Goal: Find specific page/section: Find specific page/section

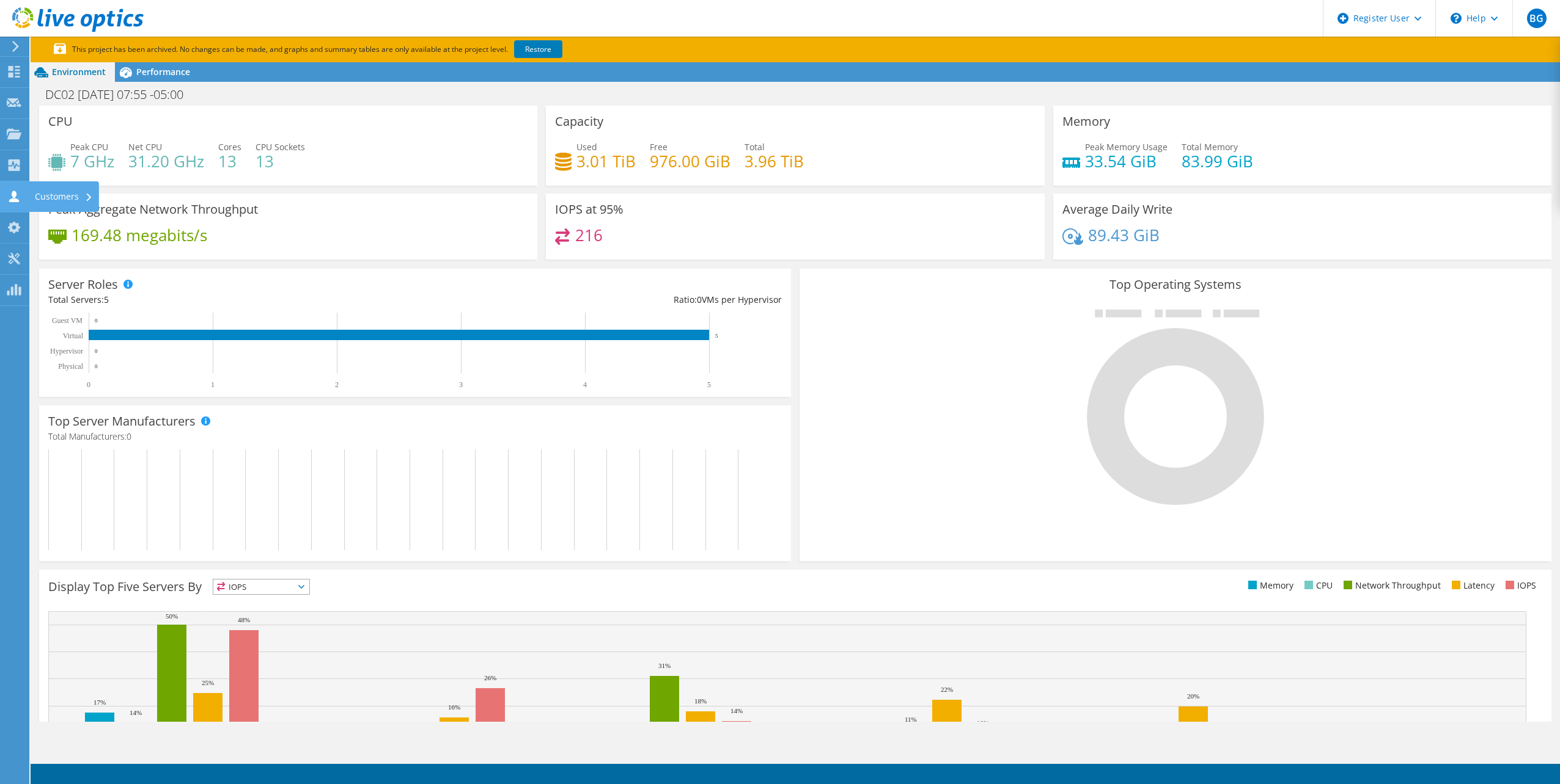
click at [19, 200] on icon at bounding box center [14, 196] width 15 height 11
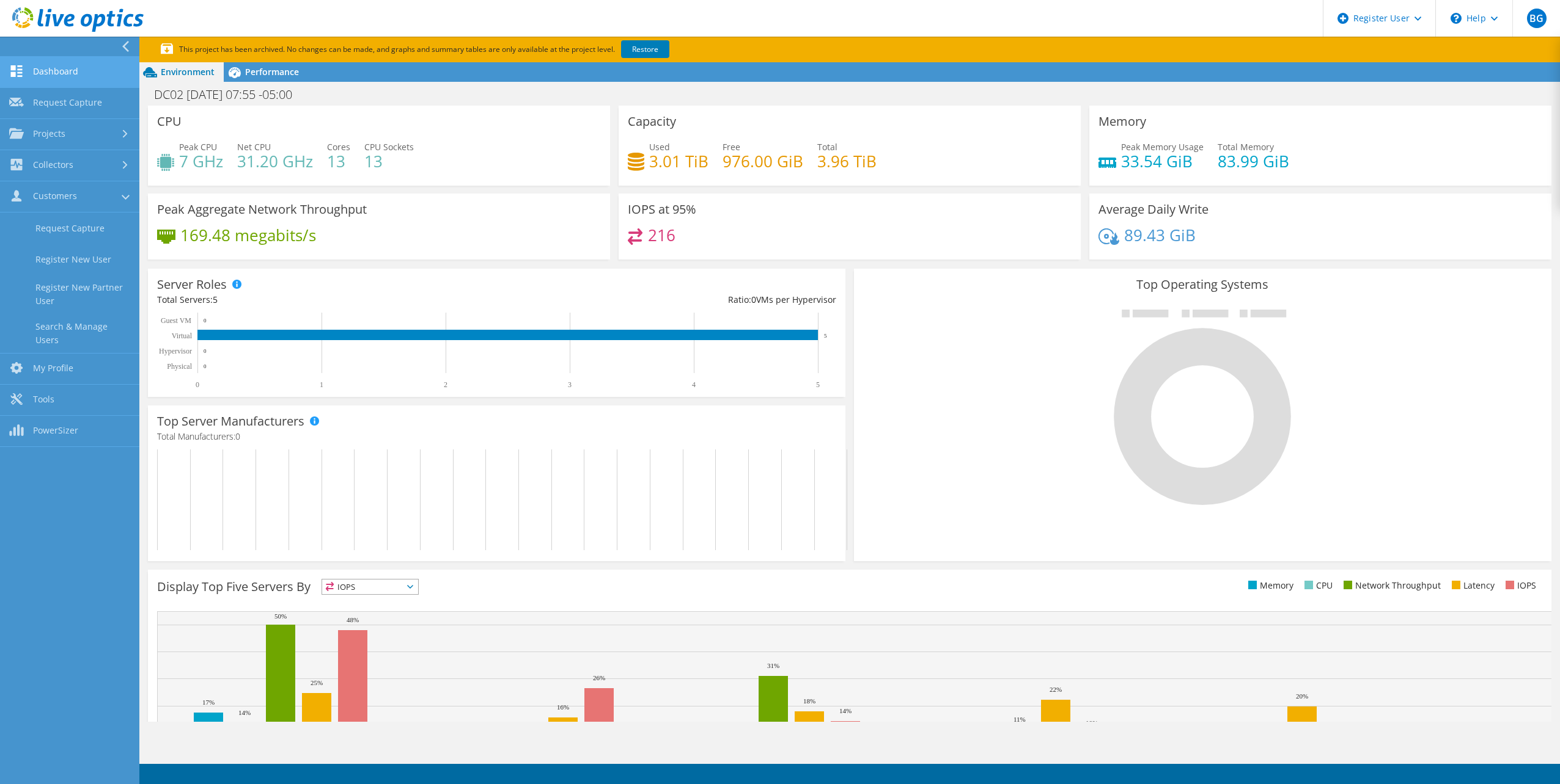
click at [57, 83] on link "Dashboard" at bounding box center [70, 72] width 139 height 32
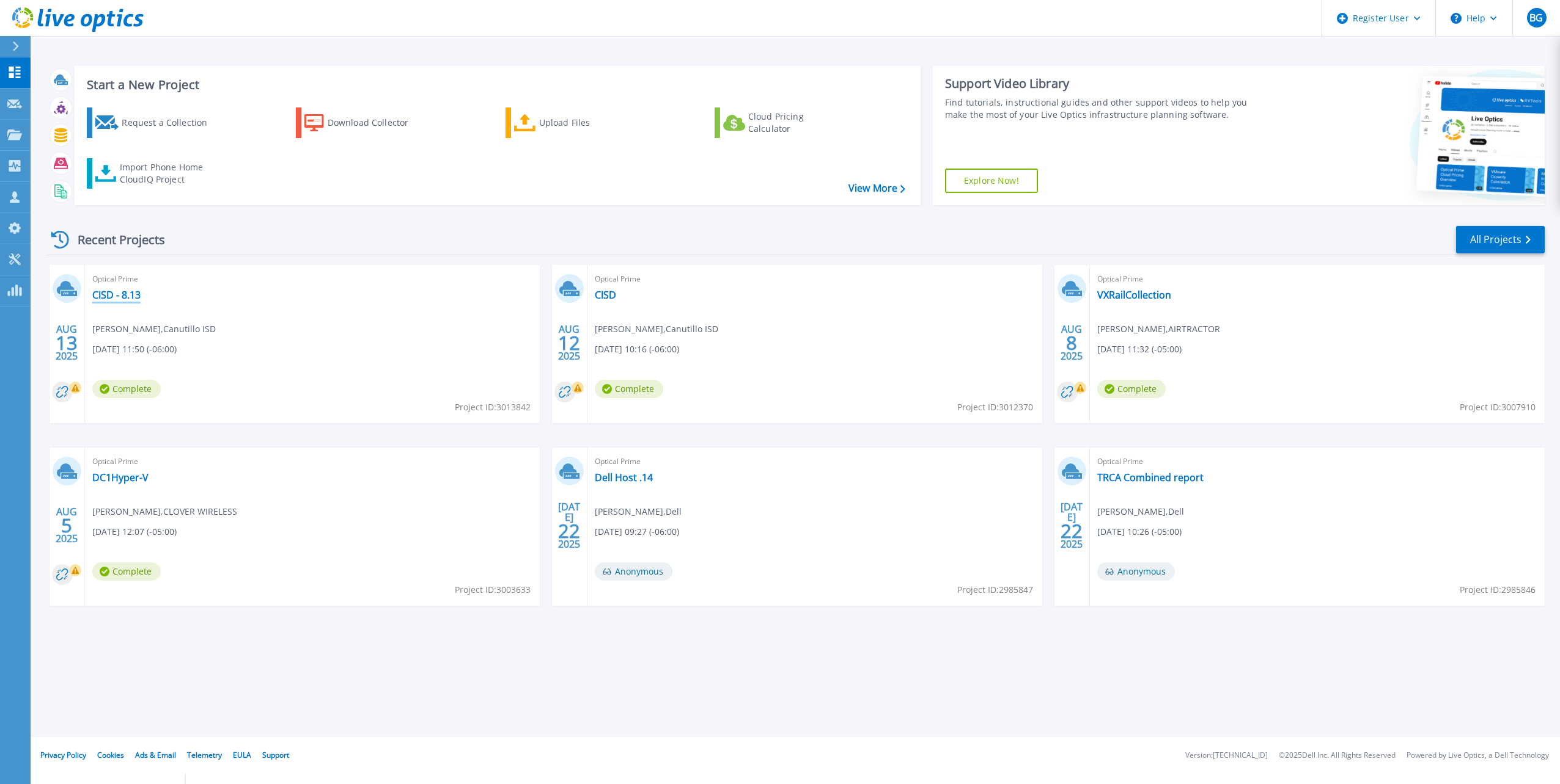
click at [126, 289] on link "CISD - 8.13" at bounding box center [116, 294] width 49 height 12
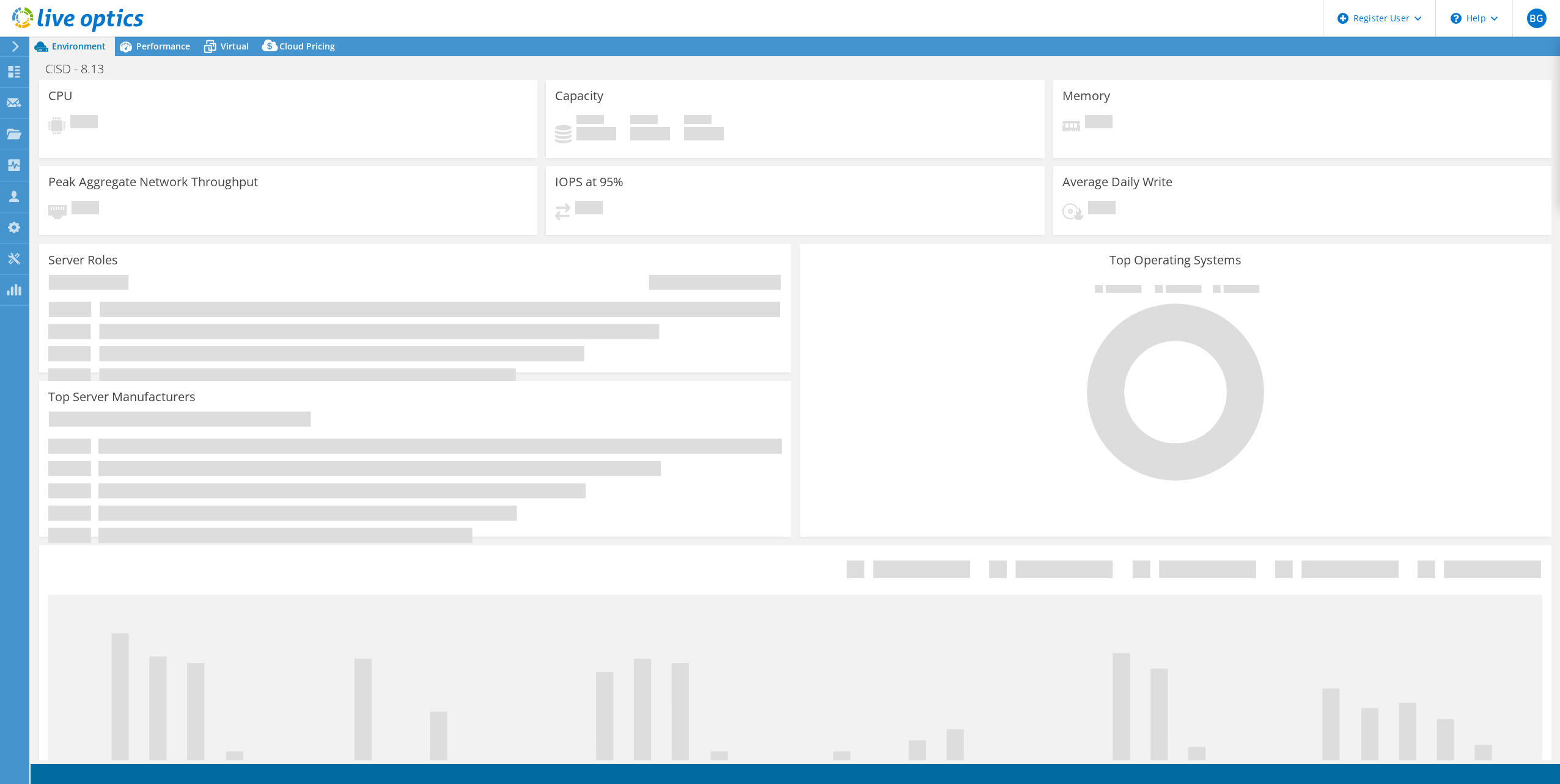
select select "USD"
